Goal: Information Seeking & Learning: Check status

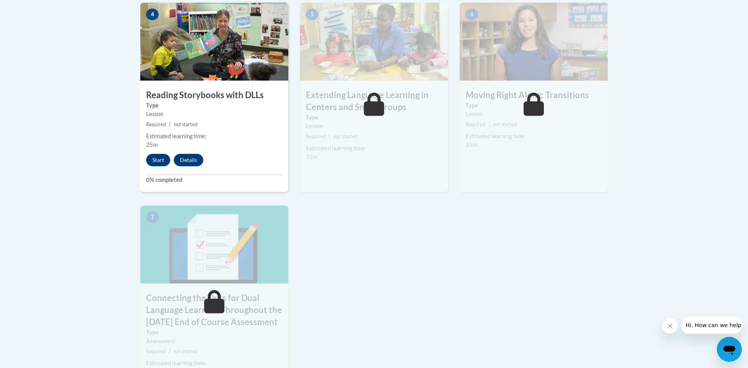
scroll to position [493, 0]
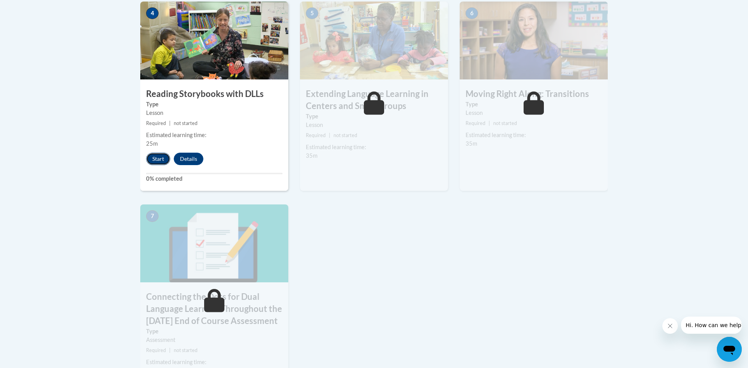
click at [160, 157] on button "Start" at bounding box center [158, 159] width 24 height 12
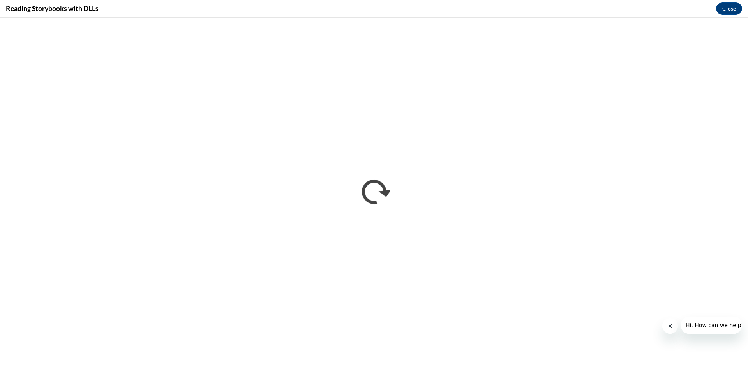
scroll to position [0, 0]
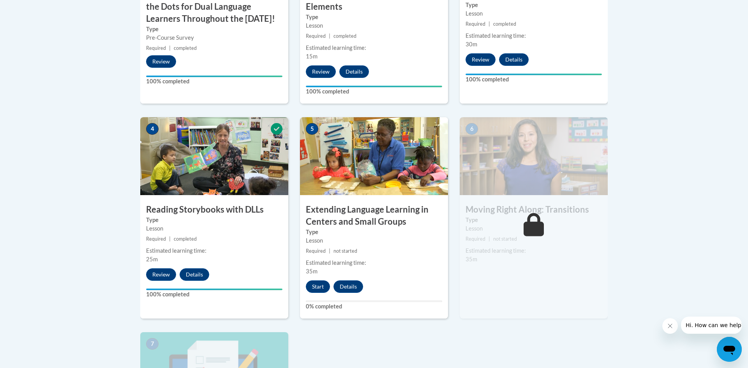
scroll to position [398, 0]
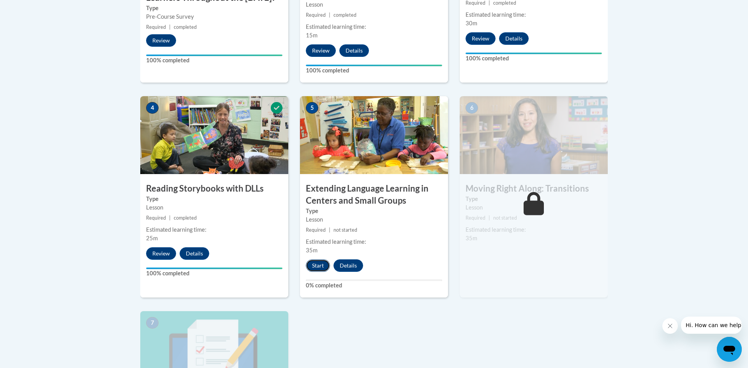
click at [322, 266] on button "Start" at bounding box center [318, 265] width 24 height 12
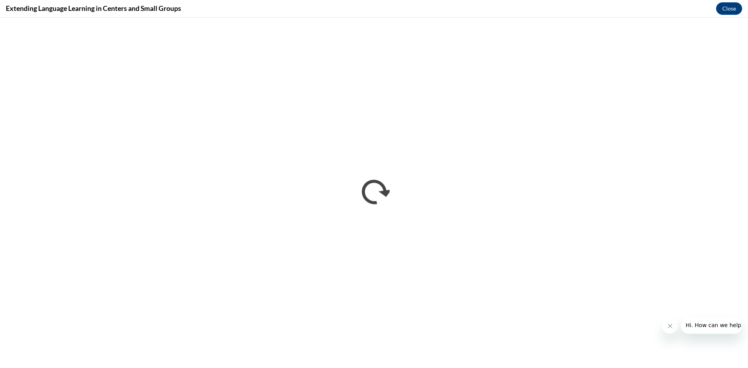
scroll to position [0, 0]
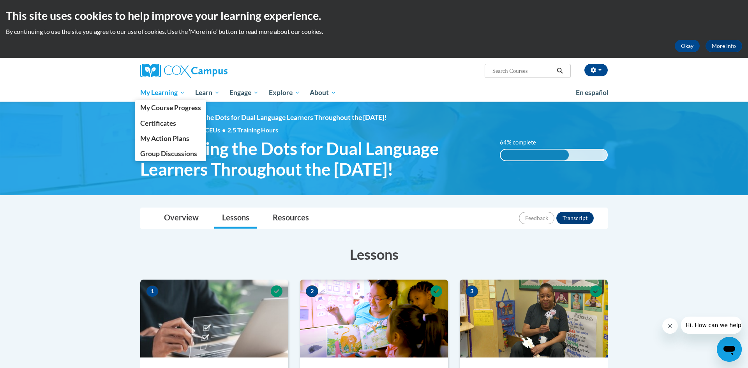
click at [173, 92] on span "My Learning" at bounding box center [162, 92] width 45 height 9
click at [168, 111] on span "My Course Progress" at bounding box center [170, 108] width 61 height 8
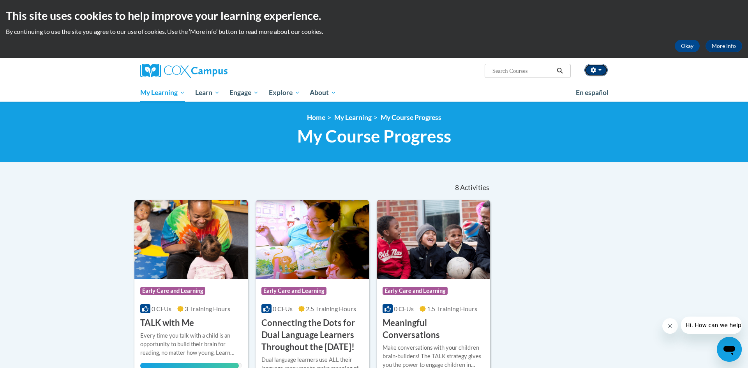
click at [593, 70] on icon "button" at bounding box center [592, 69] width 5 height 5
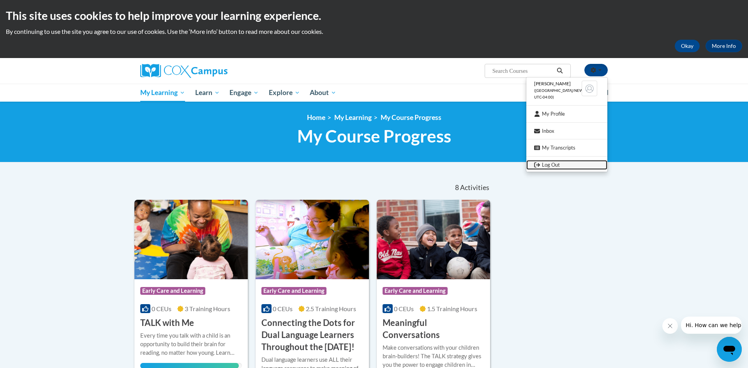
click at [554, 162] on link "Log Out" at bounding box center [566, 165] width 81 height 10
